Goal: Information Seeking & Learning: Learn about a topic

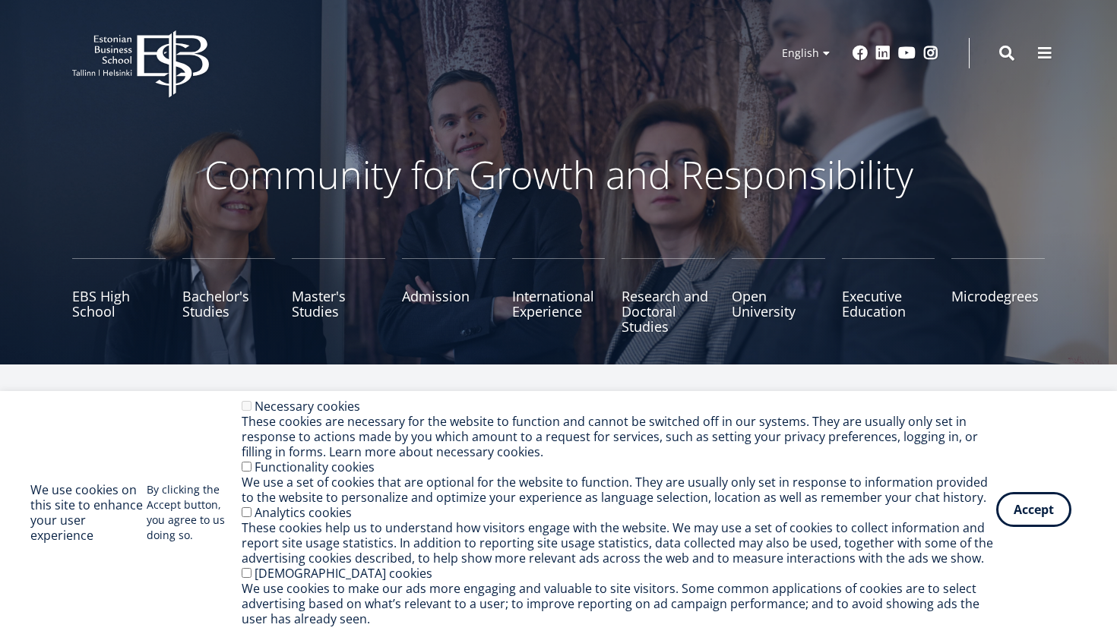
click at [1049, 519] on button "Accept" at bounding box center [1033, 509] width 75 height 35
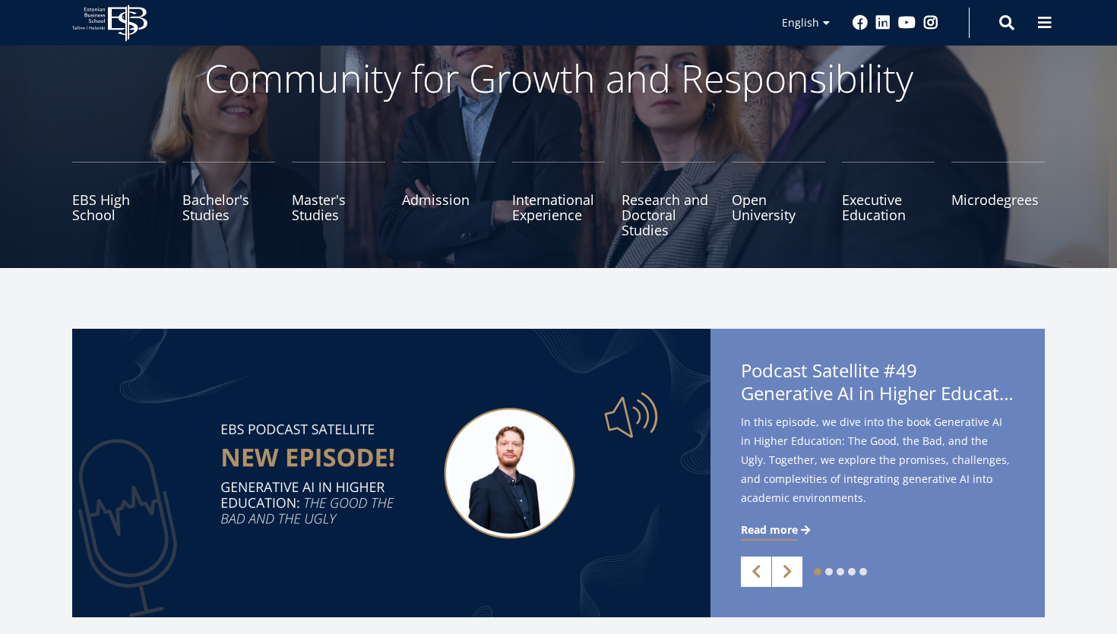
scroll to position [104, 0]
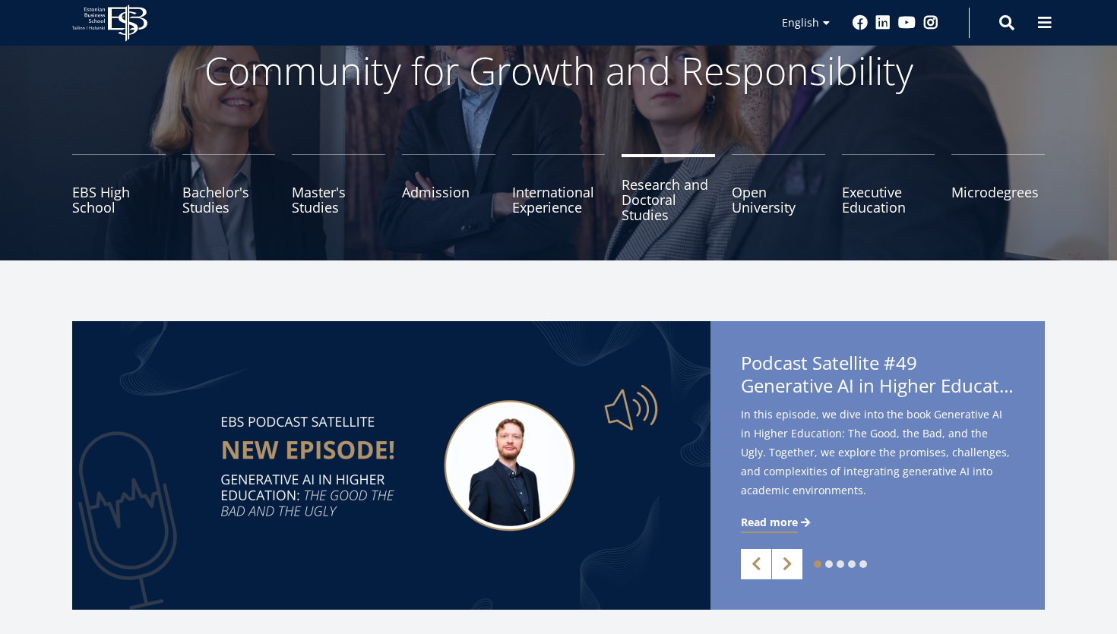
click at [636, 212] on link "Research and Doctoral Studies" at bounding box center [667, 192] width 93 height 76
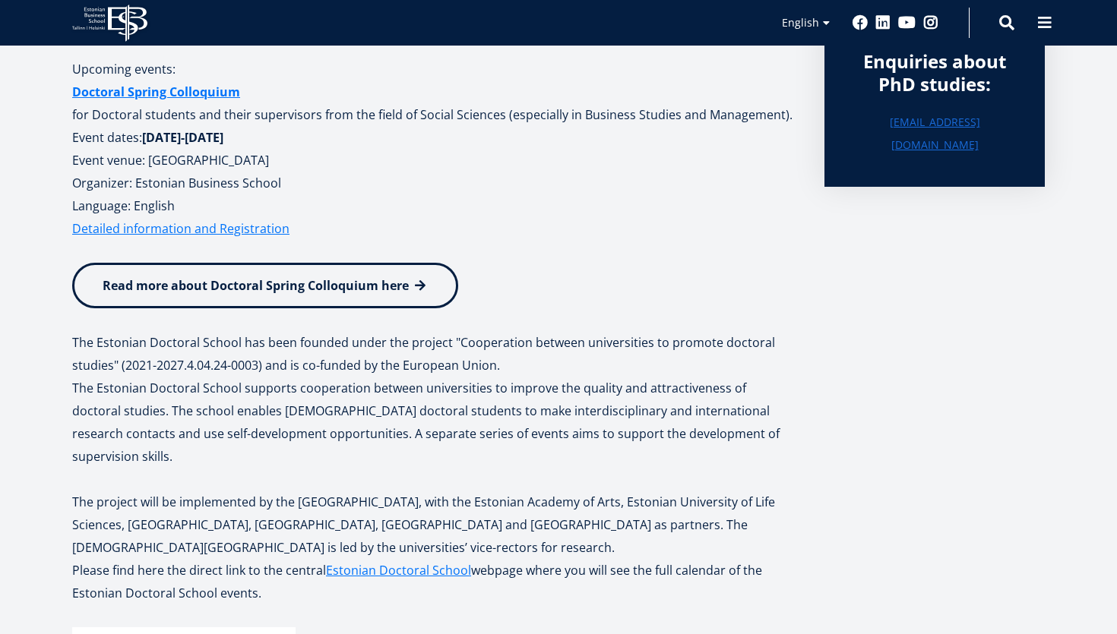
scroll to position [270, 0]
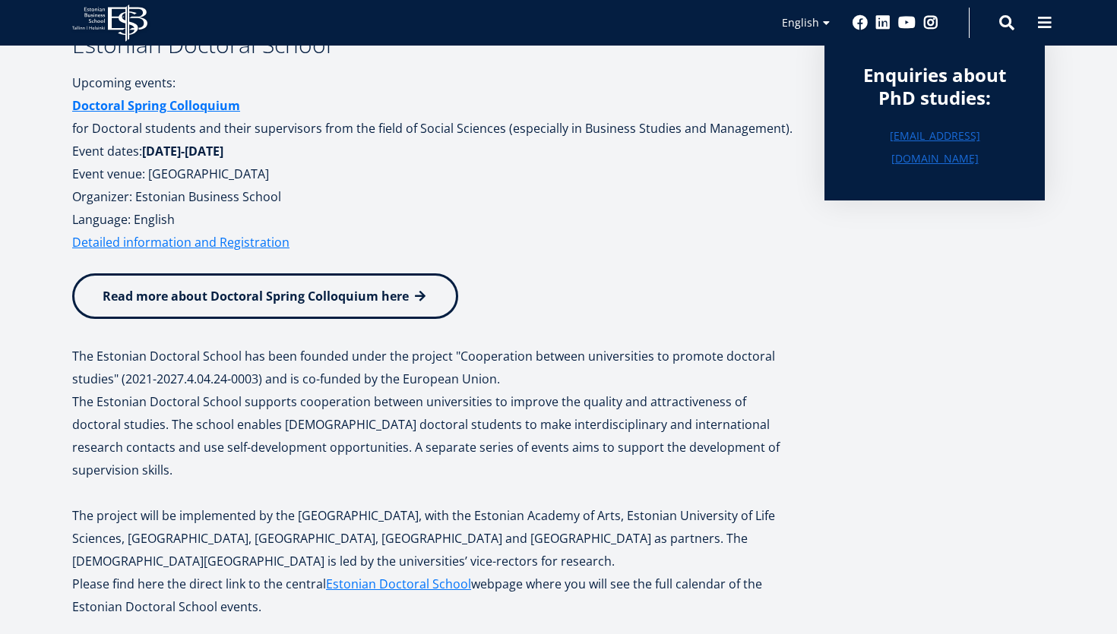
click at [330, 296] on span "Read more about Doctoral Spring Colloquium here" at bounding box center [256, 296] width 306 height 17
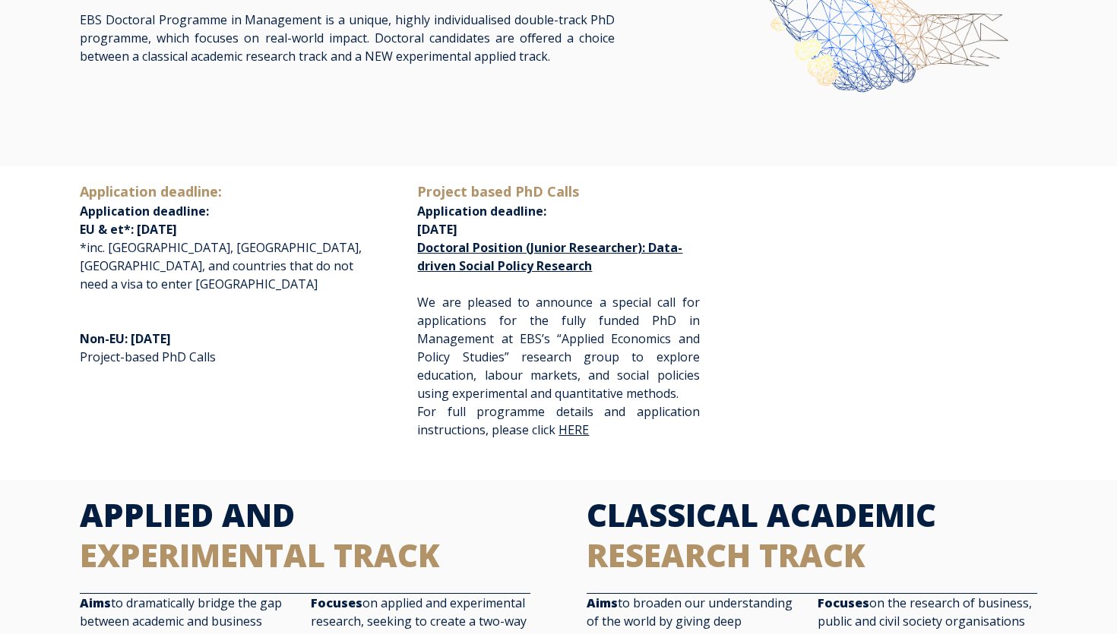
scroll to position [196, 0]
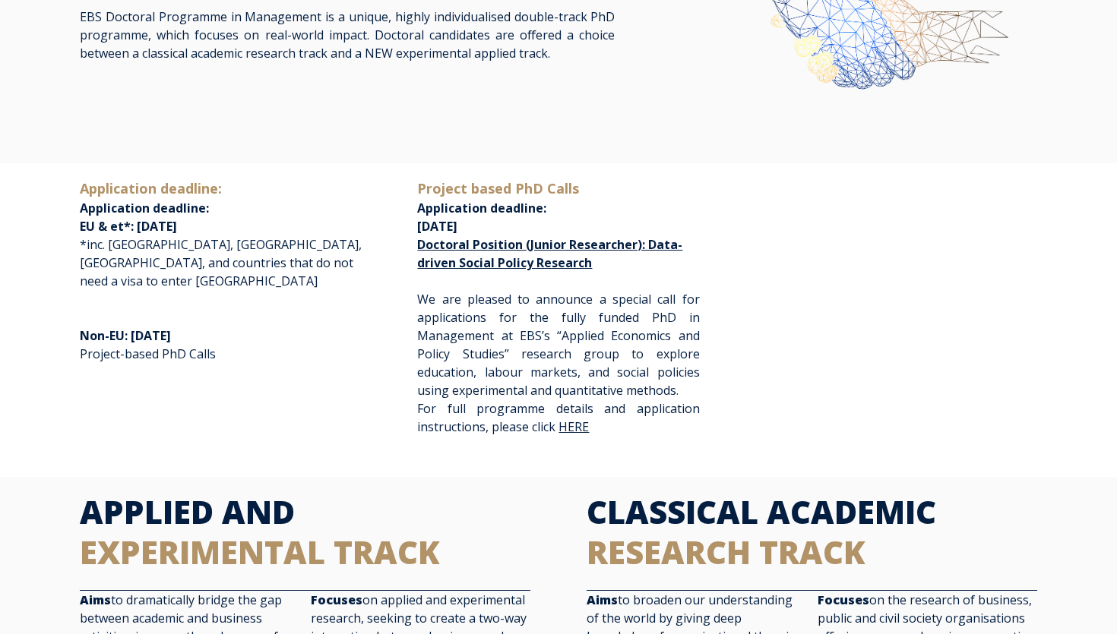
click at [469, 253] on p "Project based PhD Calls Application deadline: November 1st, 2025 Doctoral Posit…" at bounding box center [558, 225] width 282 height 93
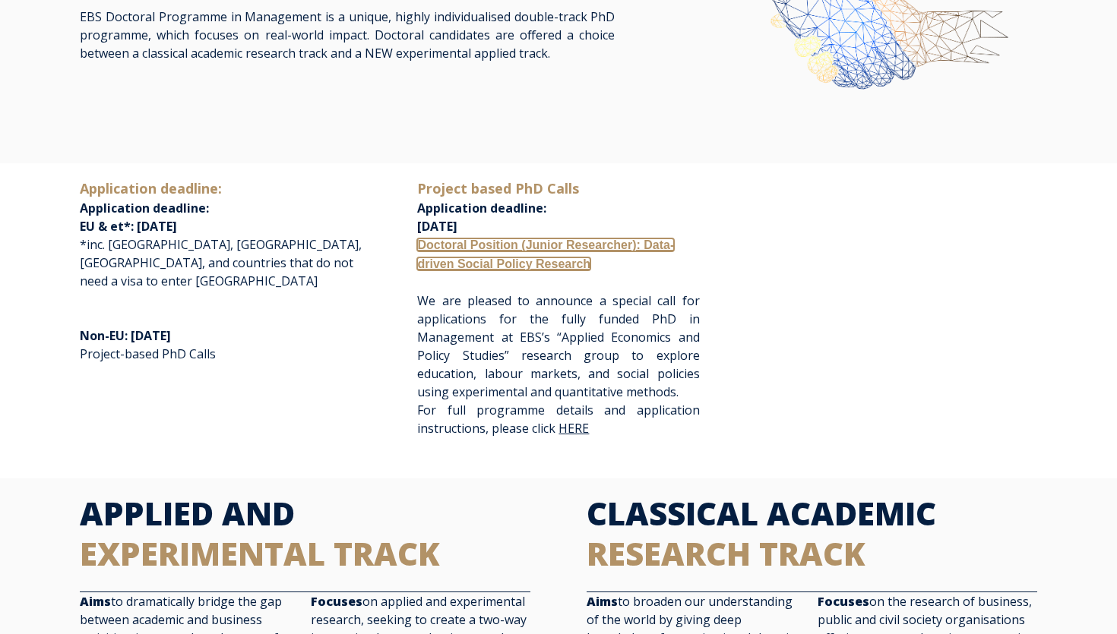
click at [465, 248] on link "Doctoral Position (Junior Researcher): Data-driven Social Policy Research" at bounding box center [545, 255] width 257 height 32
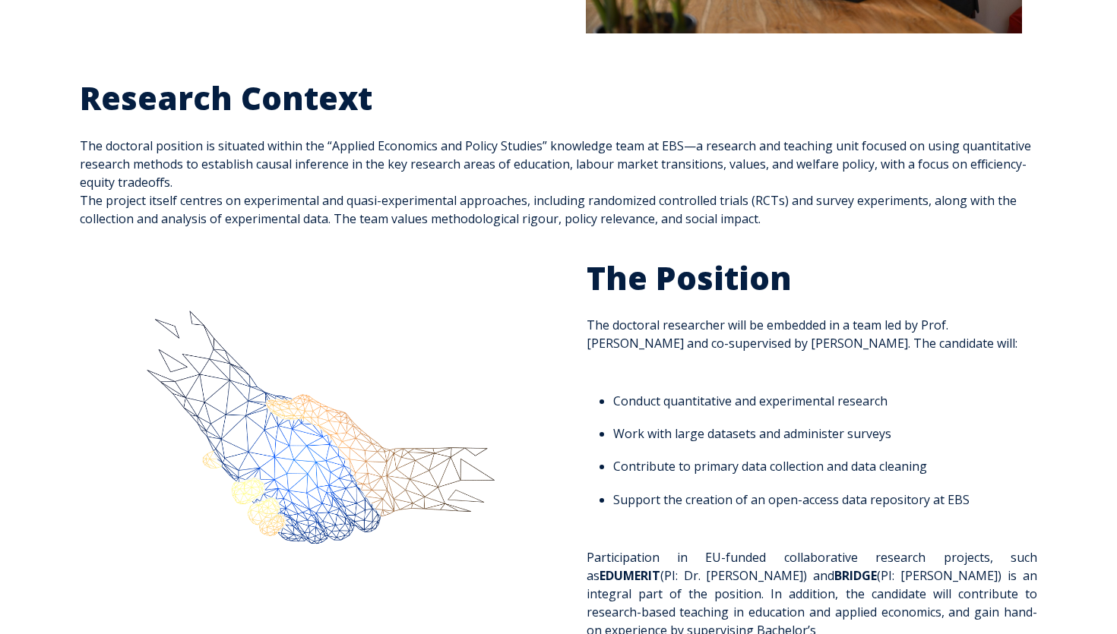
scroll to position [424, 0]
